Goal: Find specific page/section: Find specific page/section

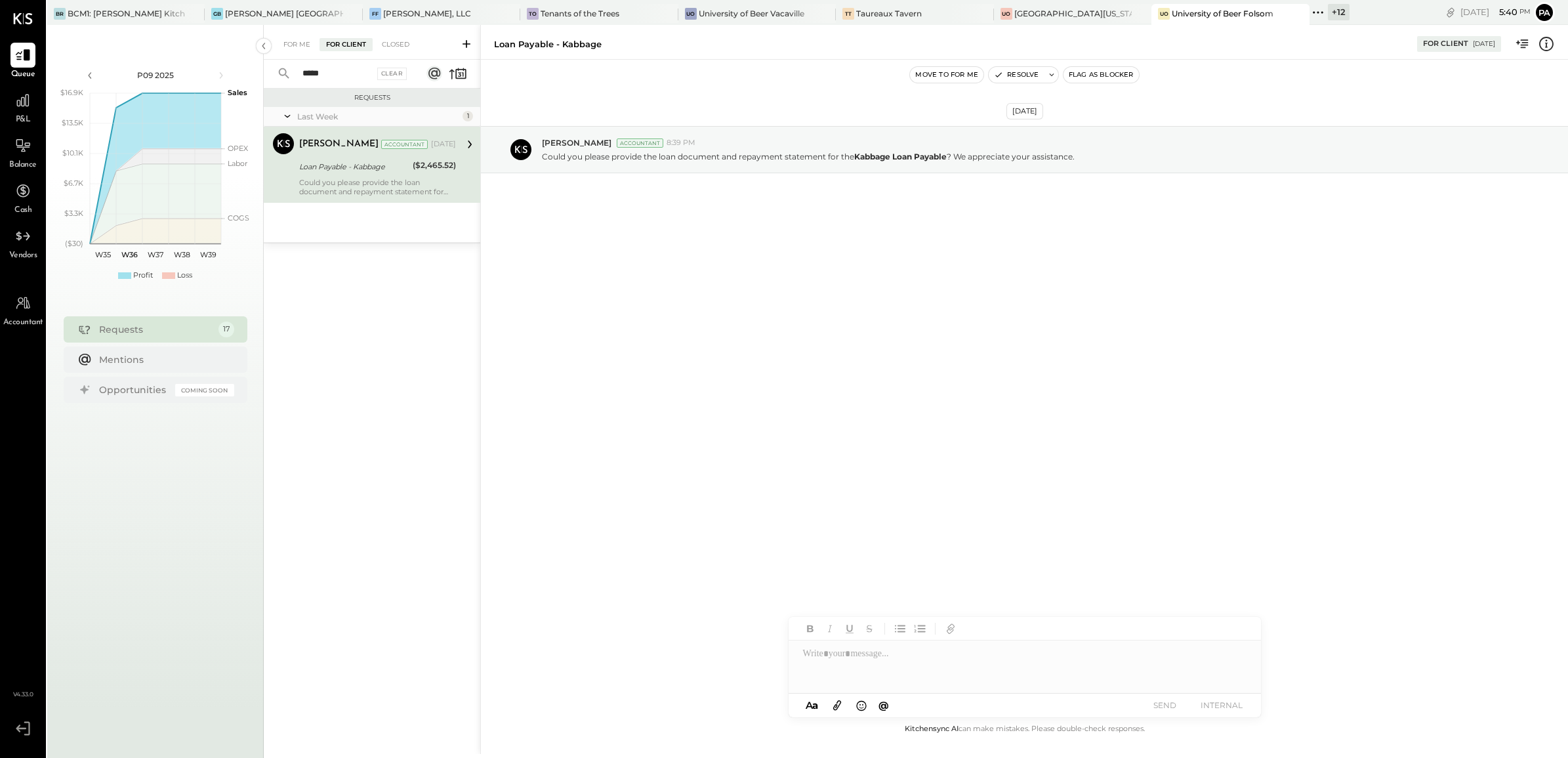
click at [1309, 10] on icon at bounding box center [1318, 12] width 17 height 17
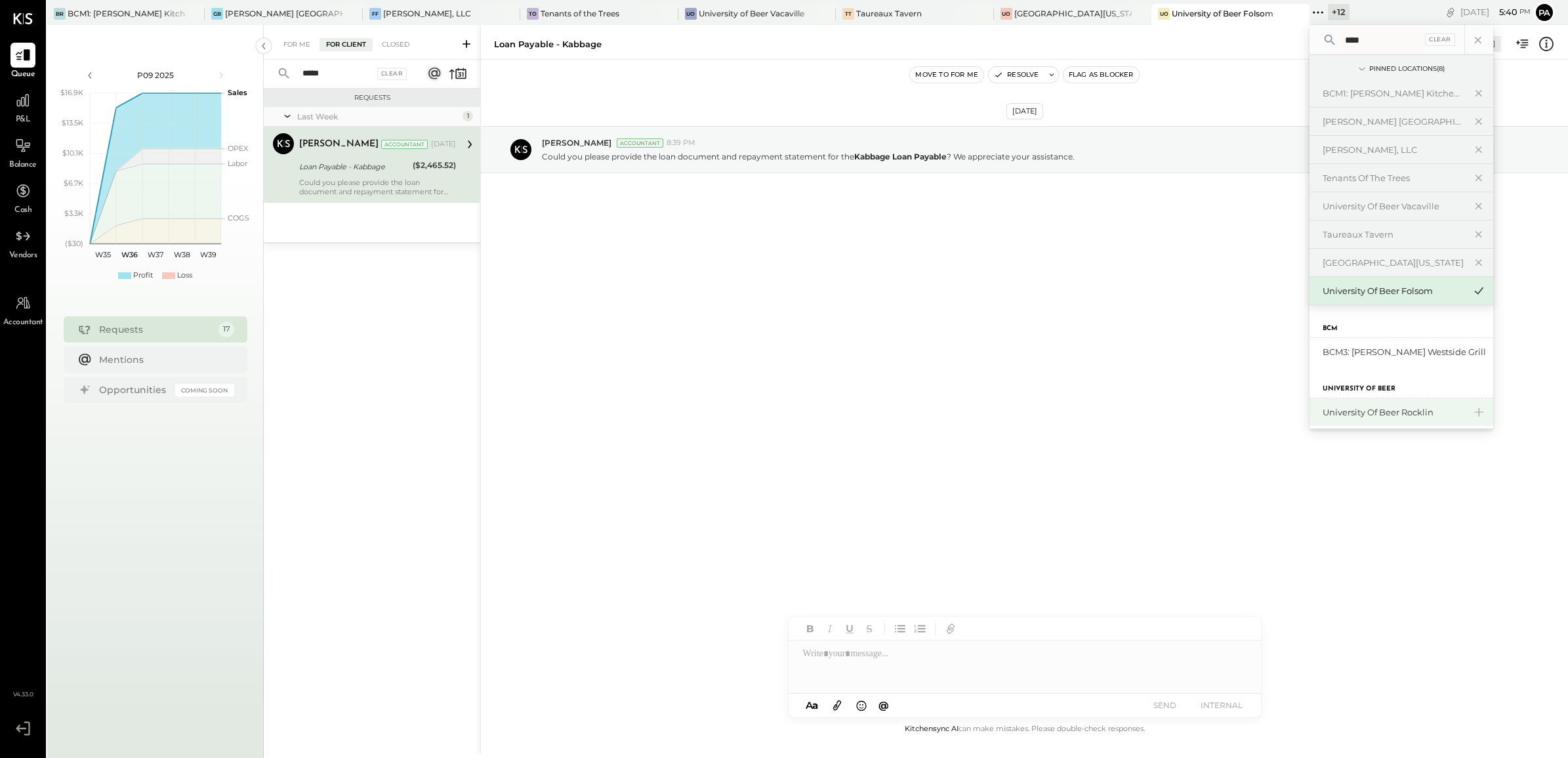
type input "****"
click at [1354, 418] on div "University of Beer Rocklin" at bounding box center [1393, 412] width 142 height 13
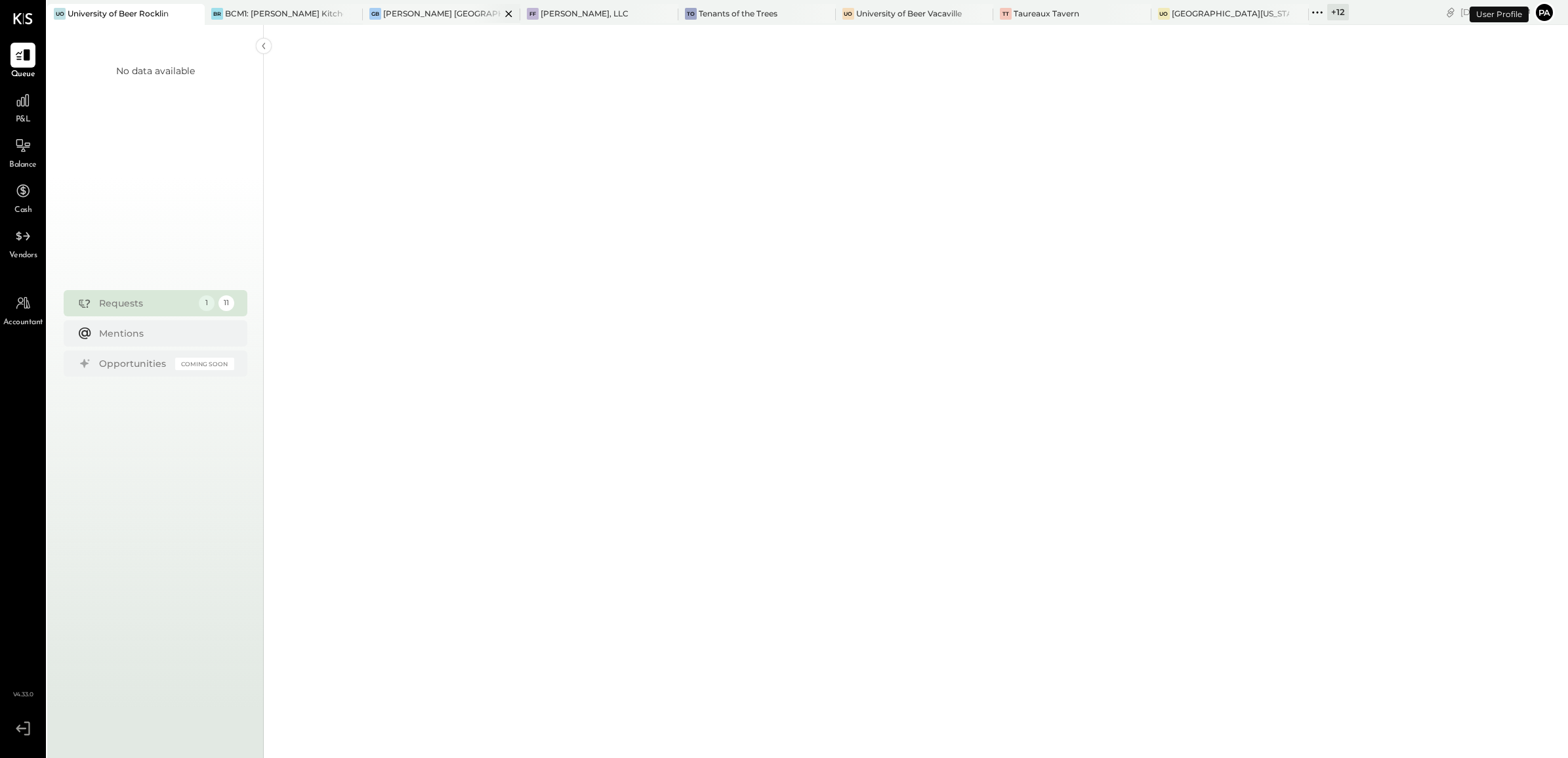
click at [343, 13] on icon at bounding box center [351, 13] width 16 height 16
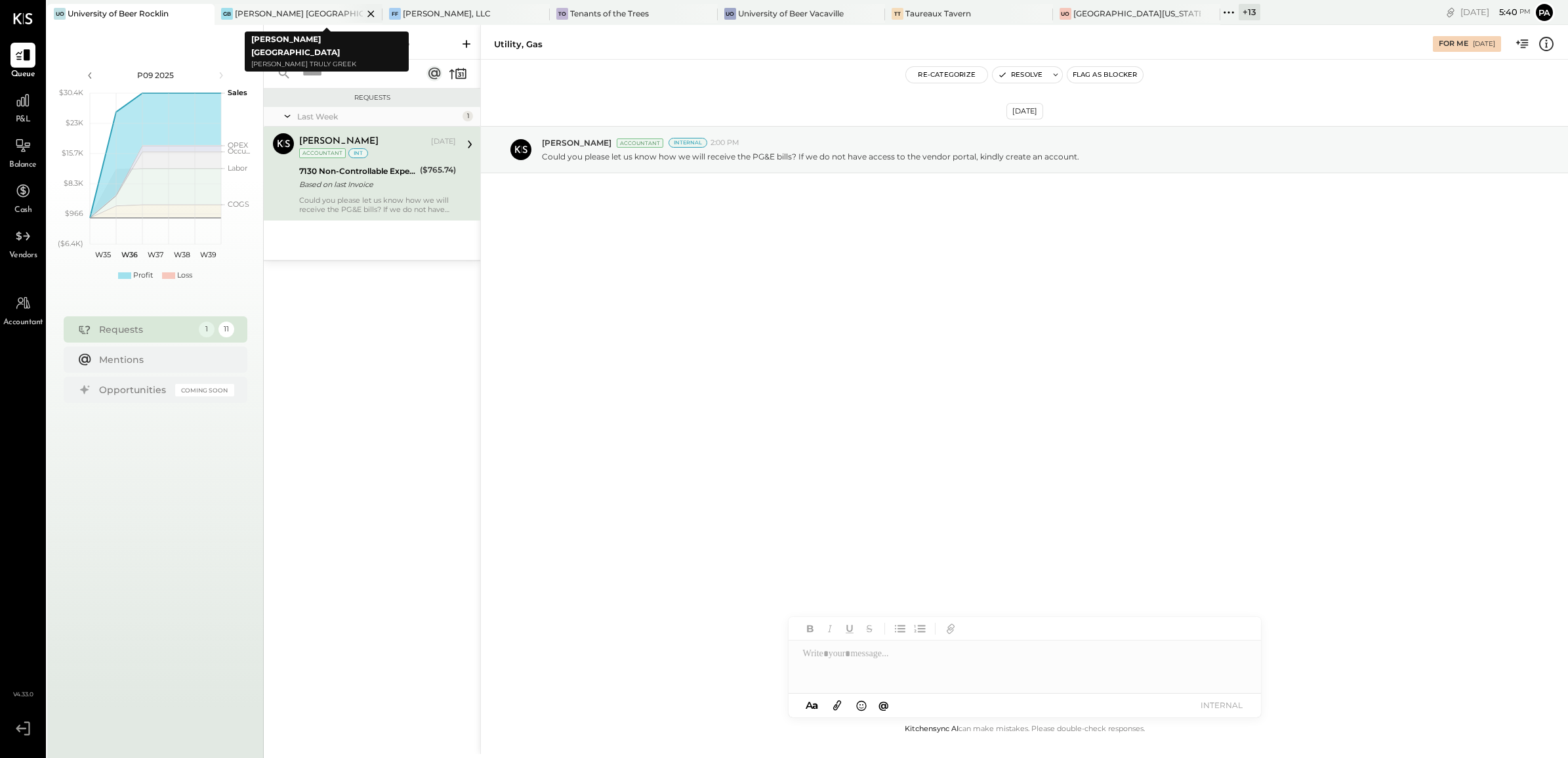
click at [368, 12] on icon at bounding box center [371, 13] width 7 height 7
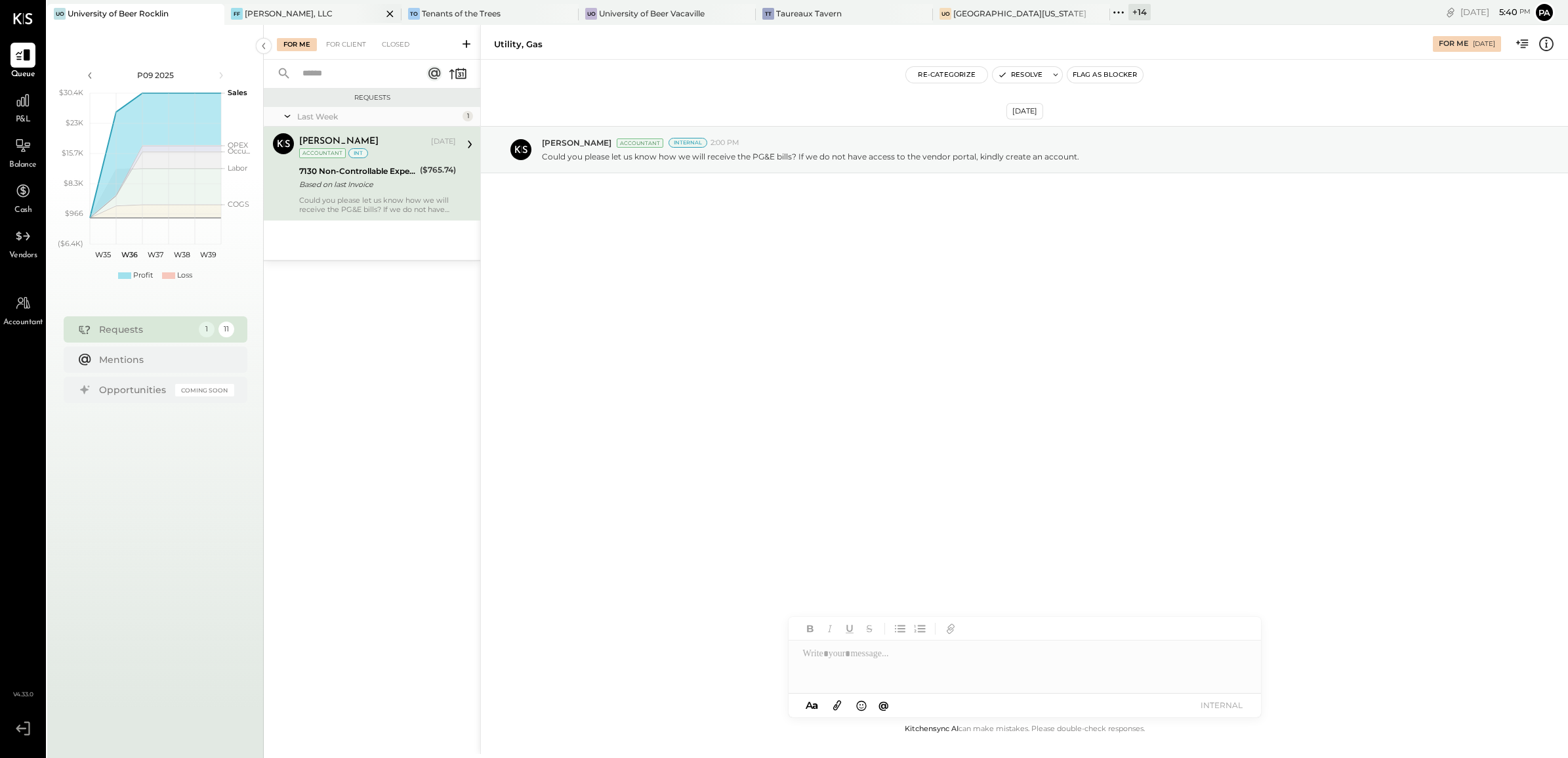
click at [391, 17] on icon at bounding box center [390, 13] width 16 height 16
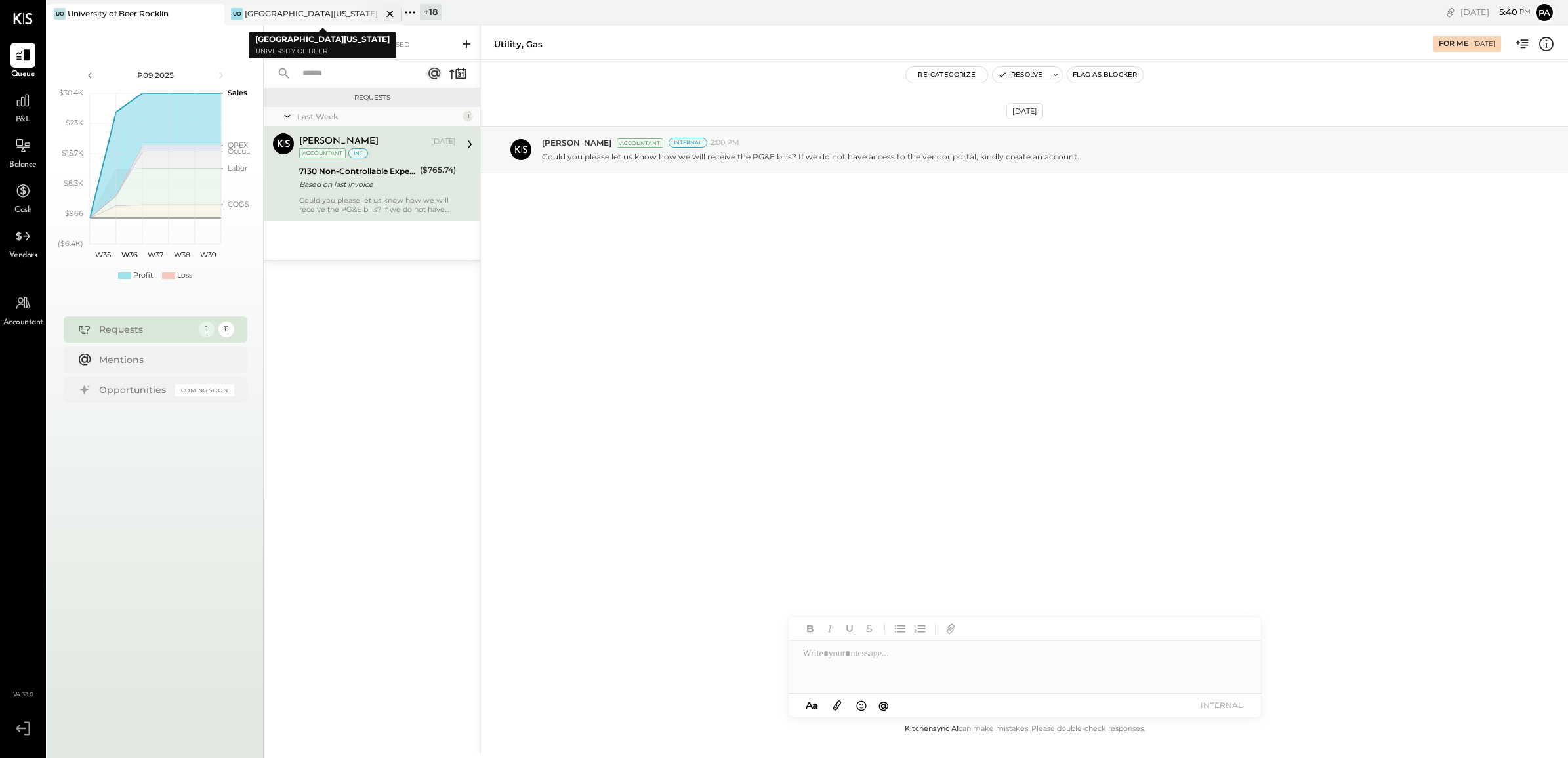
drag, startPoint x: 391, startPoint y: 17, endPoint x: 385, endPoint y: 14, distance: 6.7
click at [385, 14] on icon at bounding box center [390, 13] width 16 height 16
